Goal: Task Accomplishment & Management: Manage account settings

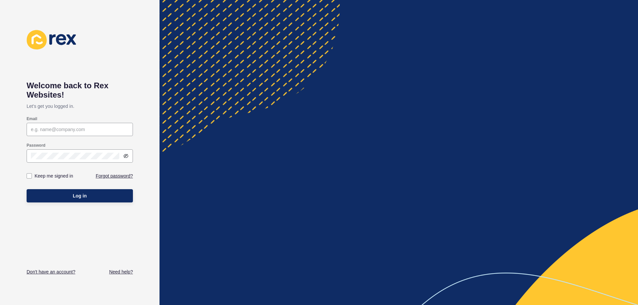
click at [317, 43] on div at bounding box center [398, 152] width 478 height 305
click at [61, 130] on input "Email" at bounding box center [80, 129] width 98 height 7
type input "[EMAIL_ADDRESS][DOMAIN_NAME]"
click at [66, 151] on div at bounding box center [80, 155] width 106 height 13
click at [27, 189] on button "Log in" at bounding box center [80, 195] width 106 height 13
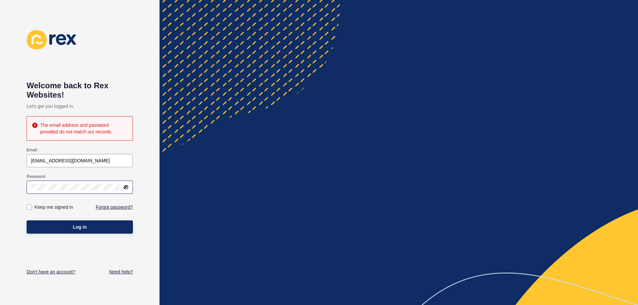
click at [126, 187] on icon at bounding box center [126, 187] width 4 height 3
drag, startPoint x: 62, startPoint y: 218, endPoint x: 63, endPoint y: 226, distance: 7.3
click at [62, 220] on div "Log in" at bounding box center [80, 227] width 106 height 20
click at [63, 226] on button "Log in" at bounding box center [80, 227] width 106 height 13
